Goal: Information Seeking & Learning: Learn about a topic

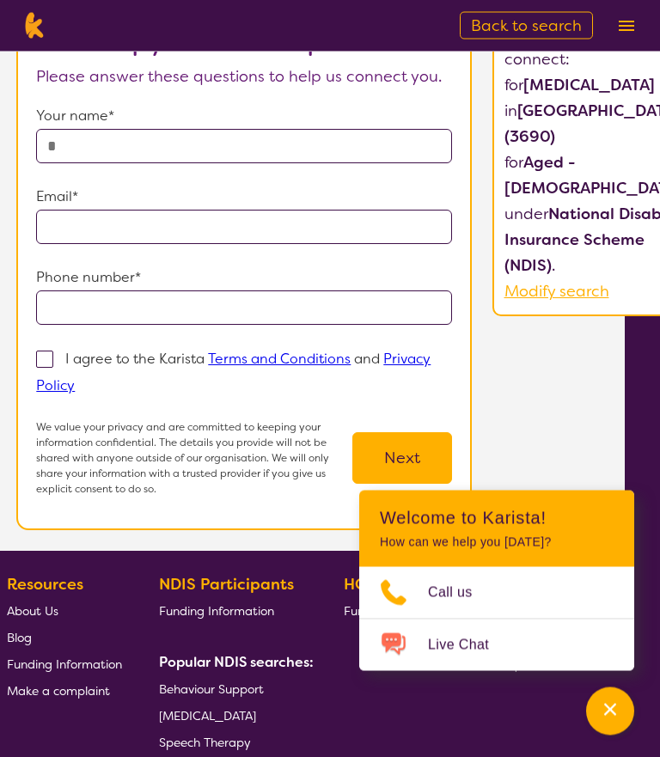
scroll to position [161, 35]
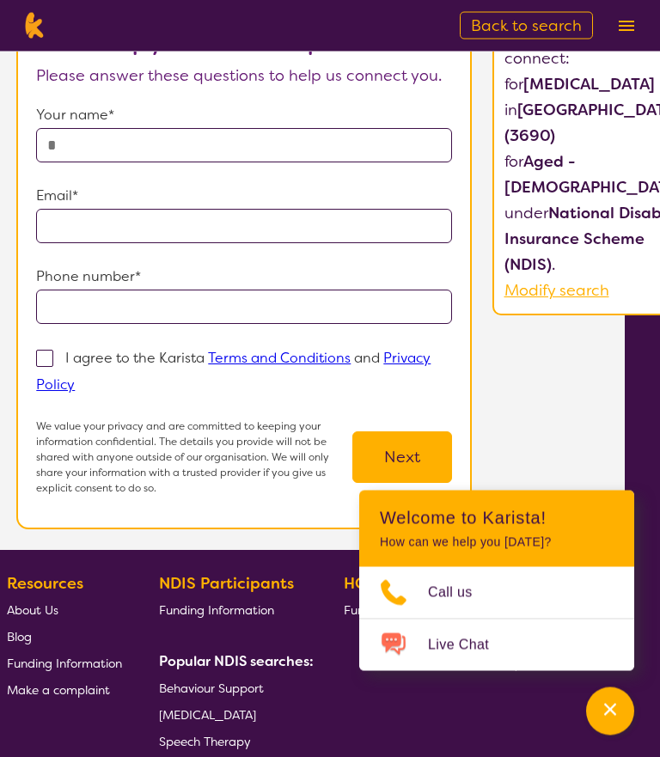
click at [579, 301] on span "Modify search" at bounding box center [556, 291] width 105 height 21
select select "[MEDICAL_DATA]"
select select "AG"
select select "NDIS"
select select "[MEDICAL_DATA]"
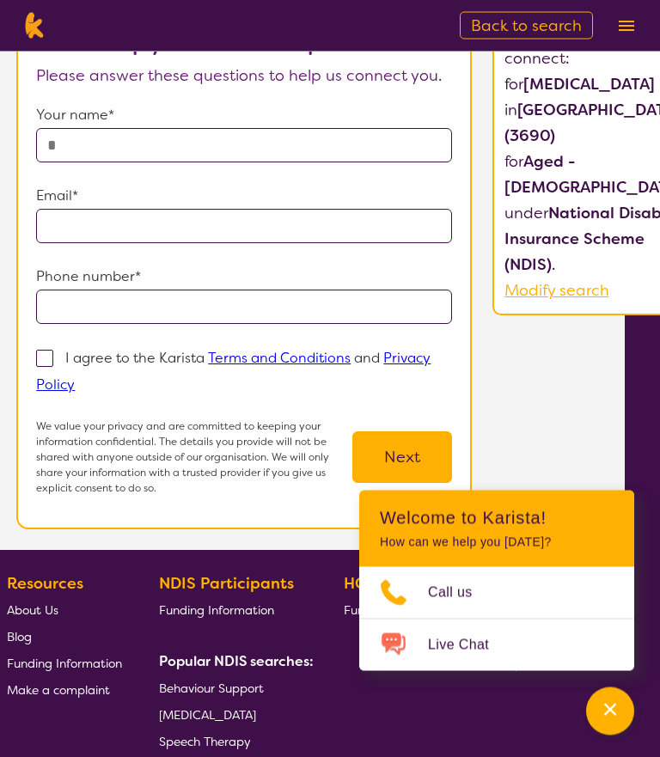
select select "AG"
select select "NDIS"
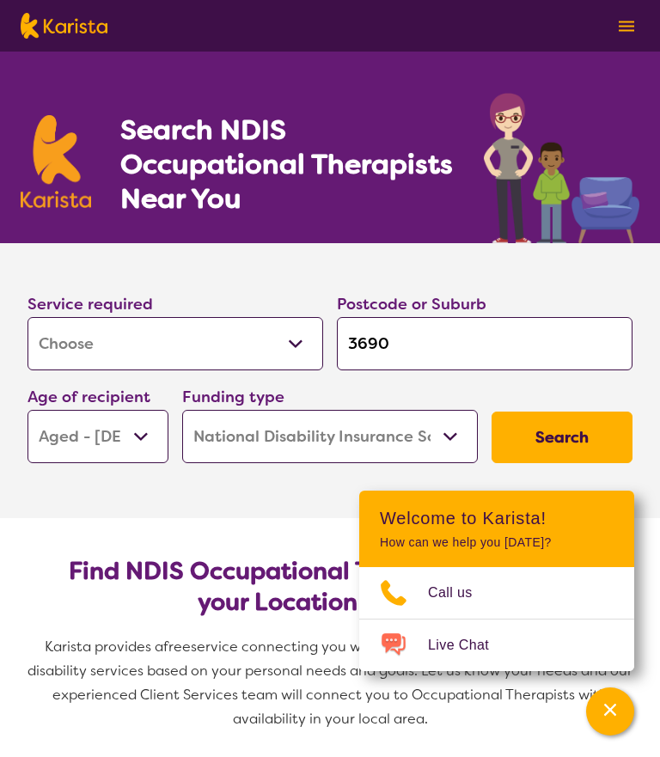
click at [561, 446] on button "Search" at bounding box center [561, 437] width 141 height 52
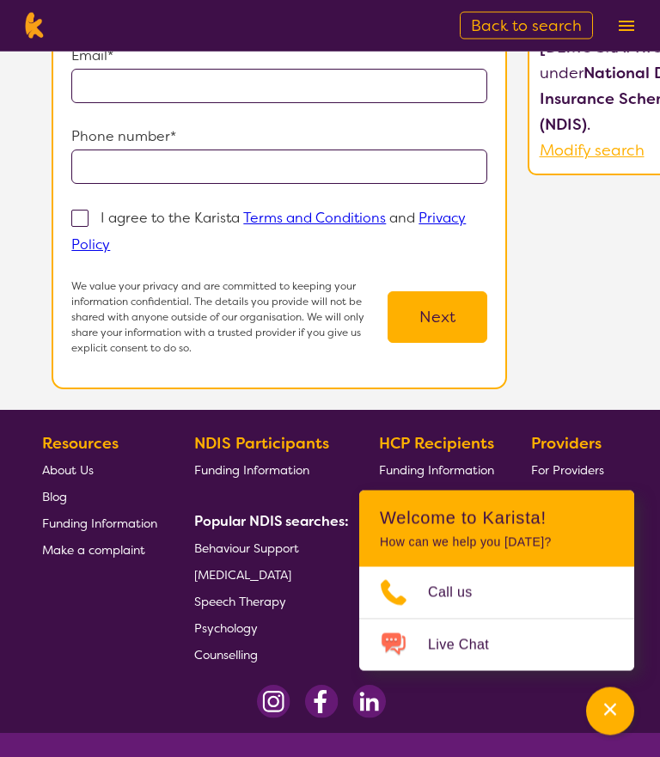
scroll to position [303, 0]
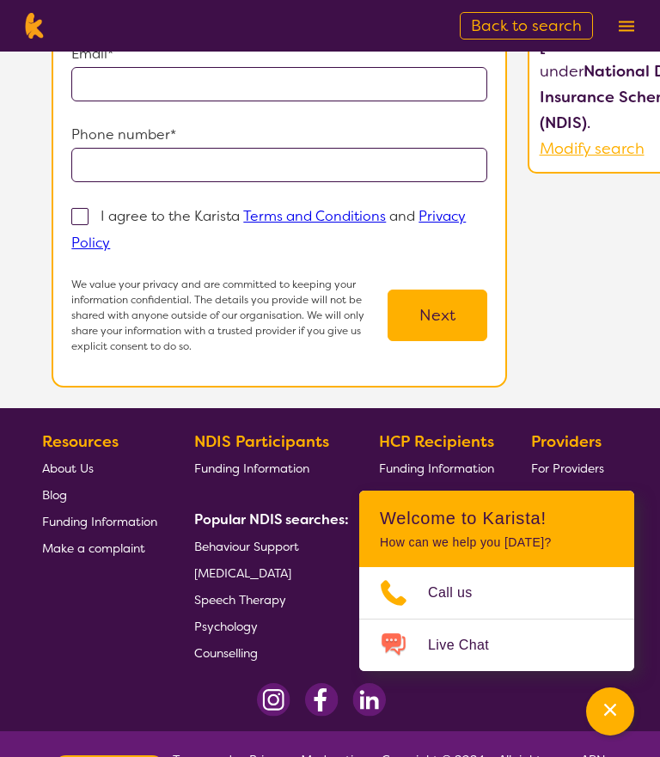
click at [82, 476] on span "About Us" at bounding box center [68, 467] width 52 height 15
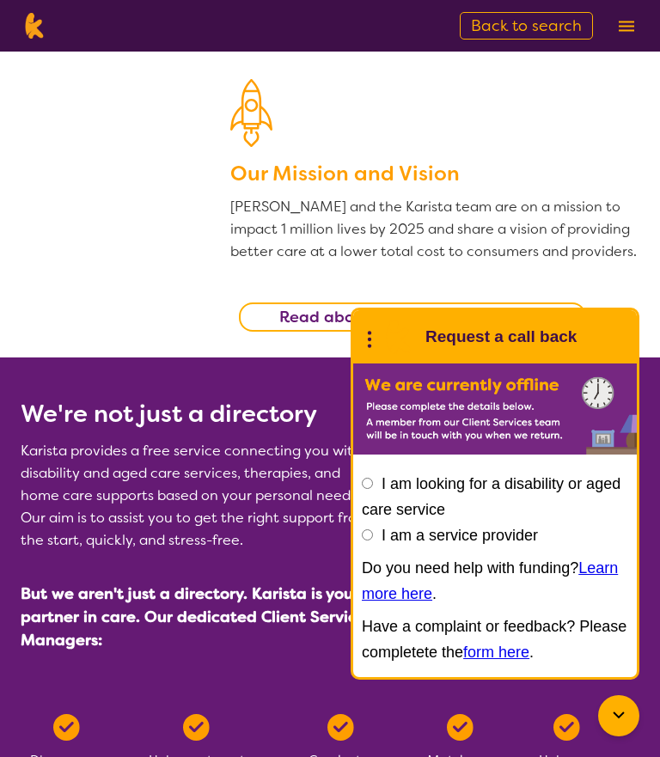
scroll to position [435, 0]
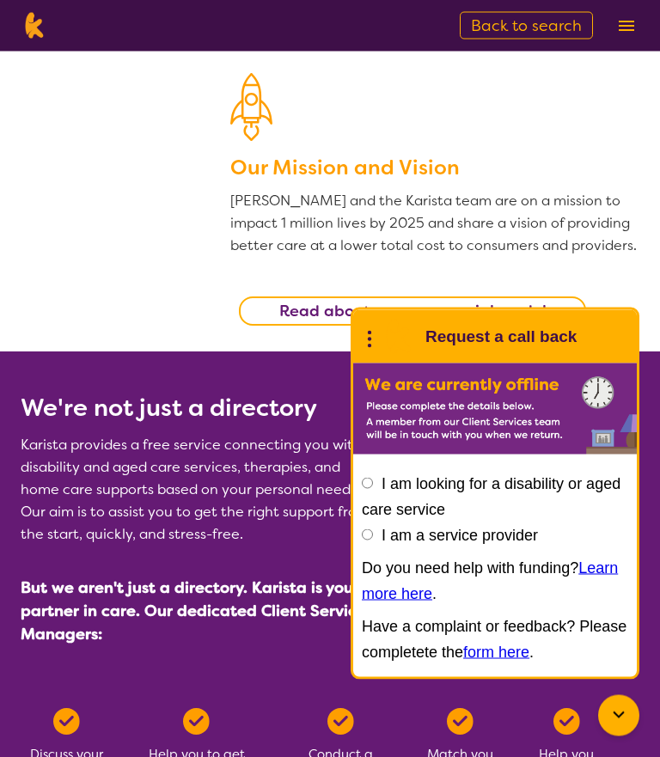
click at [433, 301] on b "Read about our commercial model" at bounding box center [412, 311] width 267 height 21
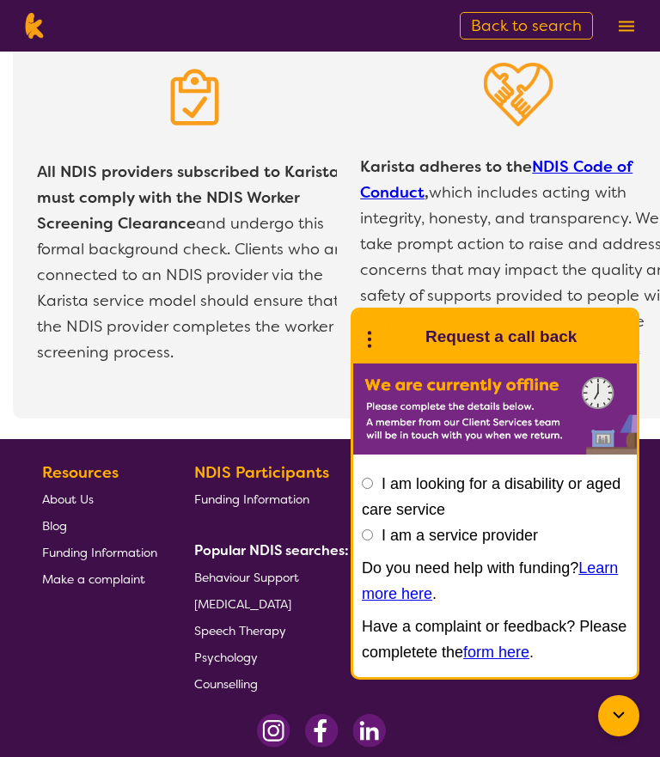
scroll to position [3643, 0]
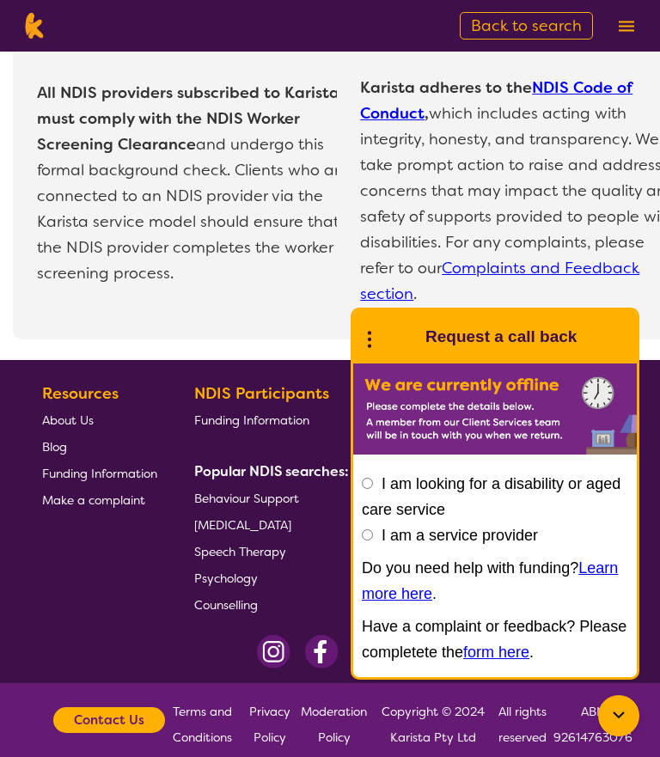
click at [84, 411] on link "About Us" at bounding box center [99, 419] width 115 height 27
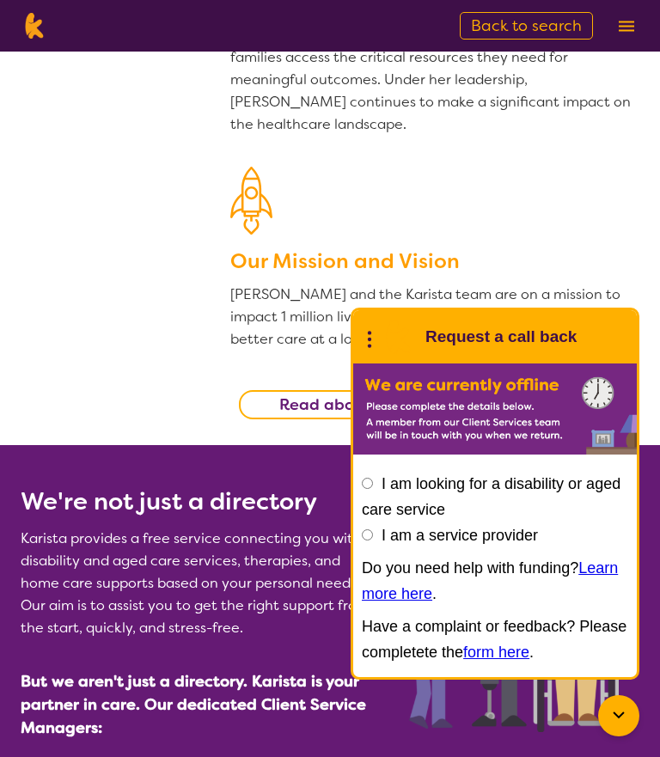
scroll to position [347, 0]
